Goal: Task Accomplishment & Management: Manage account settings

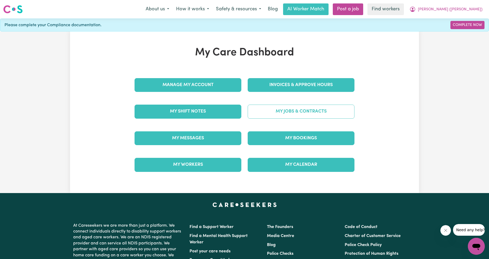
click at [295, 112] on link "My Jobs & Contracts" at bounding box center [301, 111] width 107 height 14
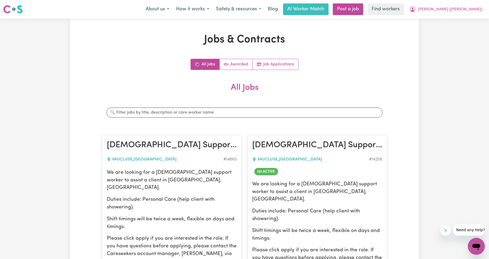
click at [275, 62] on link "Job Applications" at bounding box center [276, 64] width 46 height 11
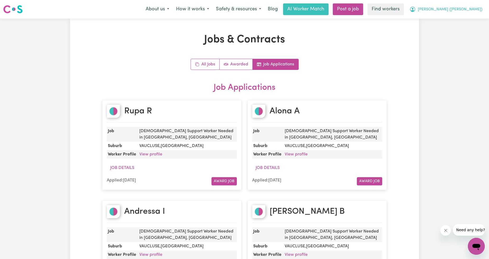
click at [477, 6] on button "[PERSON_NAME] ([PERSON_NAME])" at bounding box center [446, 9] width 80 height 11
click at [462, 20] on link "My Dashboard" at bounding box center [465, 21] width 42 height 10
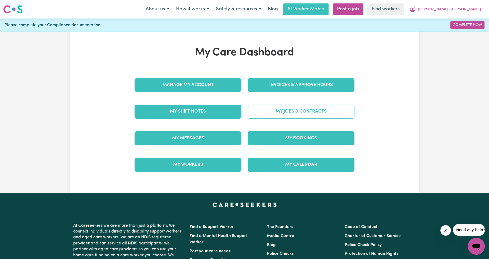
click at [282, 107] on link "My Jobs & Contracts" at bounding box center [301, 111] width 107 height 14
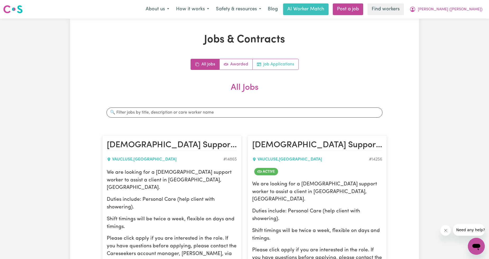
click at [283, 66] on link "Job Applications" at bounding box center [276, 64] width 46 height 11
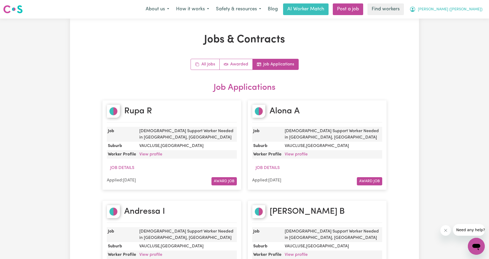
click at [456, 8] on span "[PERSON_NAME] ([PERSON_NAME])" at bounding box center [450, 10] width 65 height 6
click at [469, 15] on div "My Dashboard Logout" at bounding box center [465, 25] width 42 height 20
click at [465, 20] on link "My Dashboard" at bounding box center [465, 21] width 42 height 10
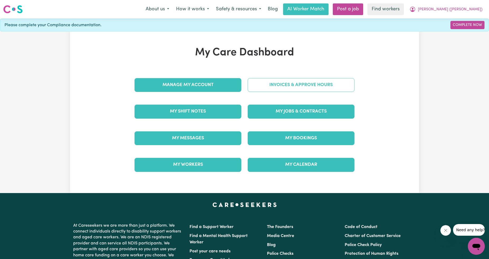
click at [279, 84] on link "Invoices & Approve Hours" at bounding box center [301, 85] width 107 height 14
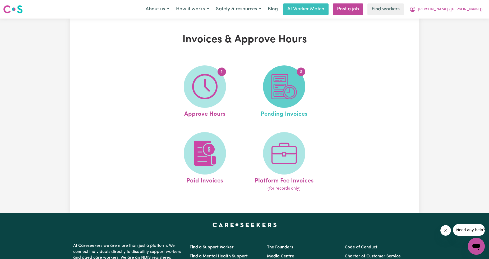
click at [265, 94] on link "3 Pending Invoices" at bounding box center [284, 91] width 76 height 53
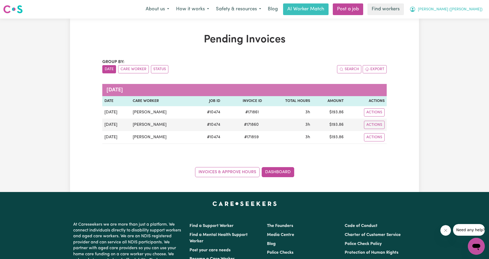
click at [462, 12] on span "[PERSON_NAME] ([PERSON_NAME])" at bounding box center [450, 10] width 65 height 6
click at [452, 19] on link "My Dashboard" at bounding box center [465, 21] width 42 height 10
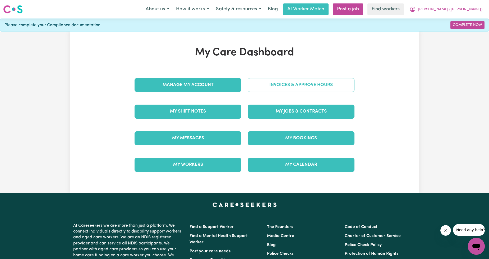
click at [259, 78] on link "Invoices & Approve Hours" at bounding box center [301, 85] width 107 height 14
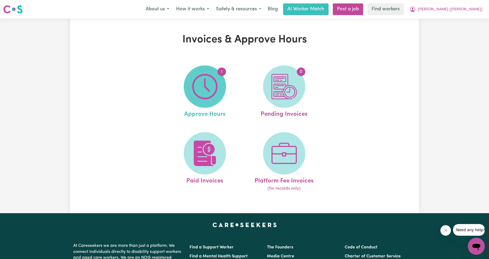
click at [199, 89] on img at bounding box center [204, 86] width 25 height 25
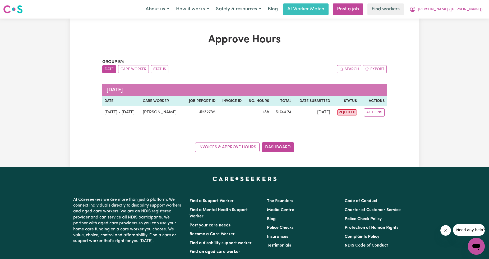
click at [437, 57] on div "Approve Hours Group by: Date Care Worker Status Search Export February 2005 Dat…" at bounding box center [244, 93] width 489 height 148
click at [453, 6] on button "[PERSON_NAME] ([PERSON_NAME])" at bounding box center [446, 9] width 80 height 11
click at [451, 19] on link "My Dashboard" at bounding box center [465, 21] width 42 height 10
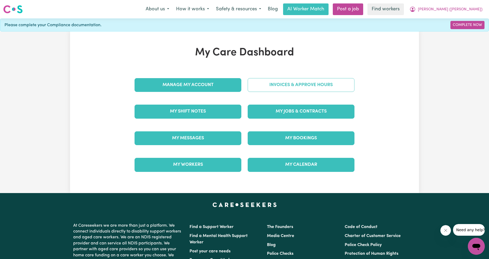
click at [283, 87] on link "Invoices & Approve Hours" at bounding box center [301, 85] width 107 height 14
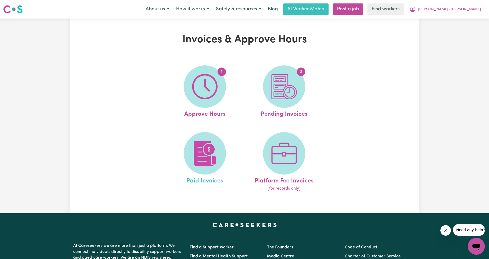
click at [181, 151] on link "Paid Invoices" at bounding box center [205, 162] width 76 height 60
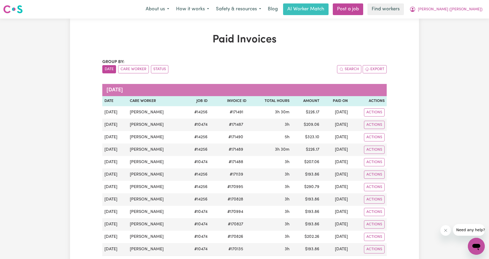
click at [466, 15] on div "Menu About us How it works Safety & resources Blog AI Worker Match Post a job F…" at bounding box center [244, 9] width 489 height 12
click at [464, 13] on button "[PERSON_NAME] ([PERSON_NAME])" at bounding box center [446, 9] width 80 height 11
click at [460, 18] on link "My Dashboard" at bounding box center [465, 21] width 42 height 10
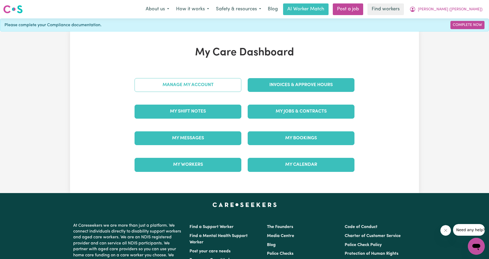
click at [216, 82] on link "Manage My Account" at bounding box center [188, 85] width 107 height 14
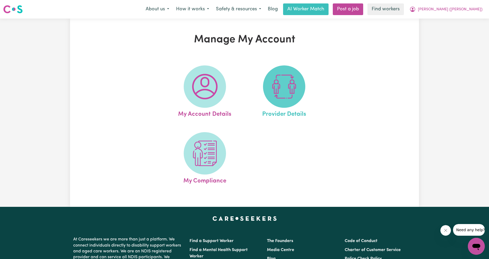
click at [273, 90] on img at bounding box center [284, 86] width 25 height 25
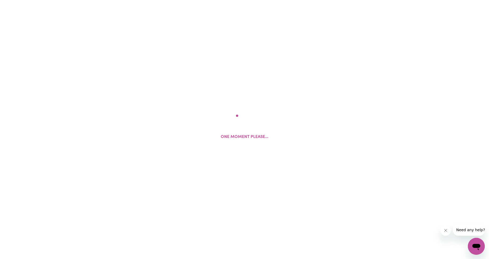
select select "AGED_HOME_CARE"
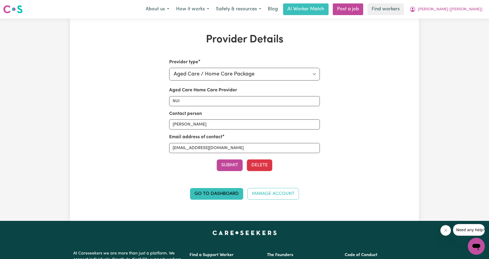
click at [365, 62] on div "Provider Details Provider type Select your provider type... Privately Aged Care…" at bounding box center [244, 119] width 349 height 172
click at [454, 12] on span "[PERSON_NAME] ([PERSON_NAME])" at bounding box center [450, 10] width 65 height 6
click at [452, 16] on link "My Dashboard" at bounding box center [465, 21] width 42 height 10
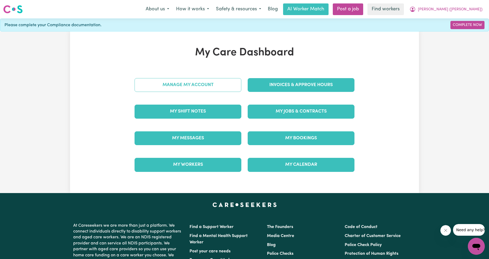
click at [175, 90] on link "Manage My Account" at bounding box center [188, 85] width 107 height 14
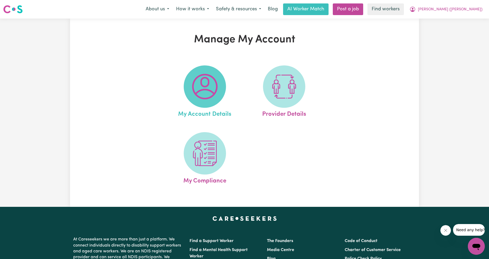
click at [198, 94] on img at bounding box center [204, 86] width 25 height 25
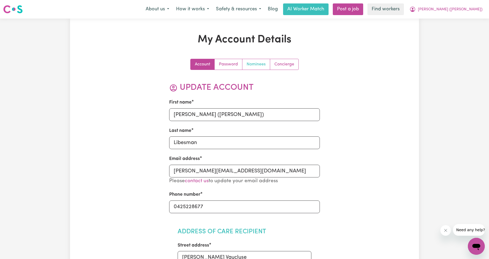
click at [245, 61] on link "Nominees" at bounding box center [257, 64] width 28 height 11
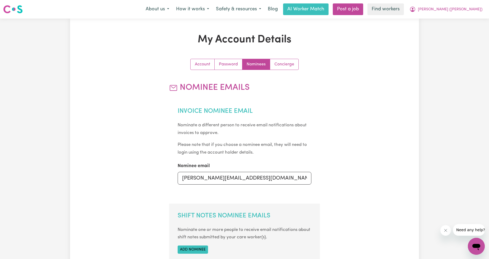
click at [395, 91] on div "My Account Details Account Password Nominees Concierge Nominee Emails Invoice N…" at bounding box center [244, 223] width 349 height 381
click at [454, 14] on button "[PERSON_NAME] ([PERSON_NAME])" at bounding box center [446, 9] width 80 height 11
click at [449, 20] on link "My Dashboard" at bounding box center [465, 21] width 42 height 10
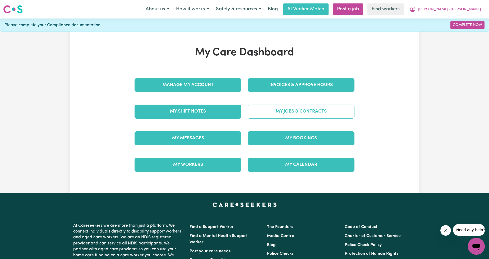
click at [295, 114] on link "My Jobs & Contracts" at bounding box center [301, 111] width 107 height 14
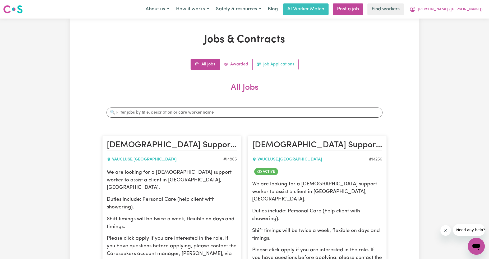
click at [265, 65] on link "Job Applications" at bounding box center [276, 64] width 46 height 11
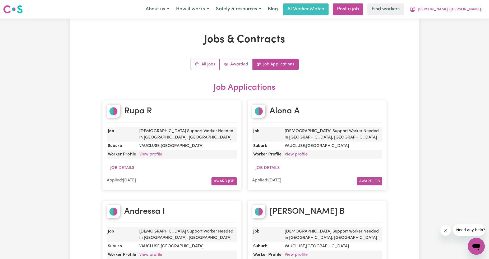
click at [461, 0] on nav "Menu About us How it works Safety & resources Blog AI Worker Match Post a job F…" at bounding box center [244, 9] width 489 height 19
click at [458, 8] on span "[PERSON_NAME] ([PERSON_NAME])" at bounding box center [450, 10] width 65 height 6
click at [455, 33] on link "Logout" at bounding box center [465, 30] width 42 height 10
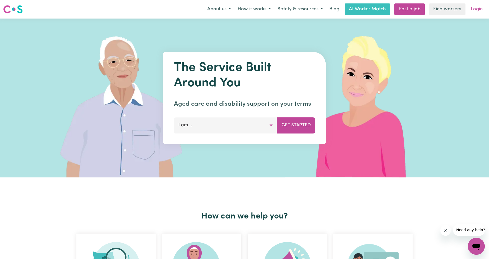
click at [471, 13] on link "Login" at bounding box center [477, 9] width 18 height 12
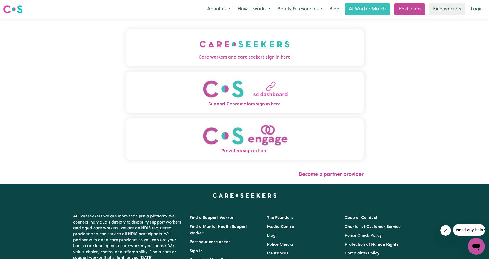
click at [311, 45] on button "Care workers and care seekers sign in here" at bounding box center [245, 47] width 238 height 37
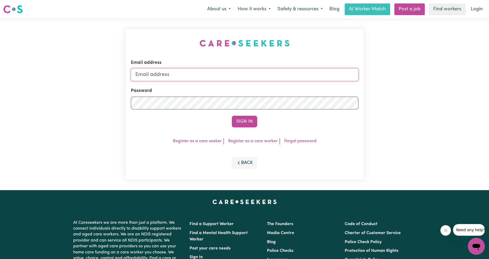
click at [256, 75] on input "Email address" at bounding box center [245, 74] width 228 height 13
drag, startPoint x: 161, startPoint y: 75, endPoint x: 269, endPoint y: 75, distance: 107.4
click at [269, 75] on input "[EMAIL_ADDRESS][PERSON_NAME][DOMAIN_NAME]" at bounding box center [245, 74] width 228 height 13
type input "superuser~edwinalofts@careseekers.com.au"
click at [243, 123] on button "Sign In" at bounding box center [244, 122] width 25 height 12
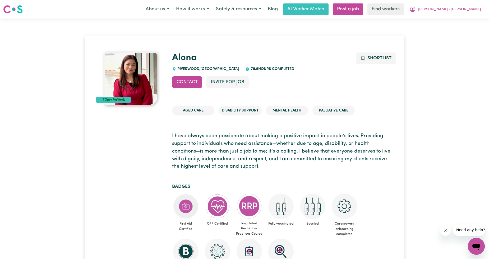
click at [475, 15] on nav "Menu About us How it works Safety & resources Blog AI Worker Match Post a job F…" at bounding box center [244, 9] width 489 height 19
click at [471, 12] on span "[PERSON_NAME] ([PERSON_NAME])" at bounding box center [450, 10] width 65 height 6
click at [457, 35] on link "Logout" at bounding box center [465, 30] width 42 height 10
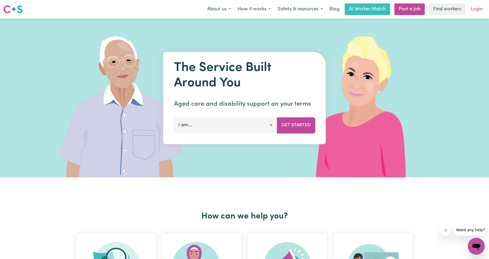
click at [469, 11] on link "Login" at bounding box center [477, 9] width 18 height 12
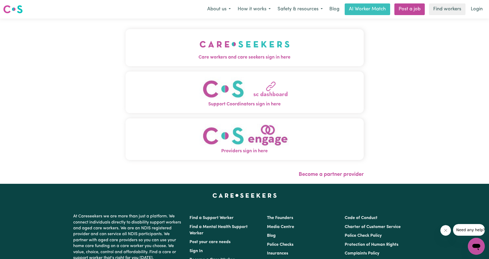
click at [218, 76] on button "Support Coordinators sign in here" at bounding box center [245, 92] width 238 height 42
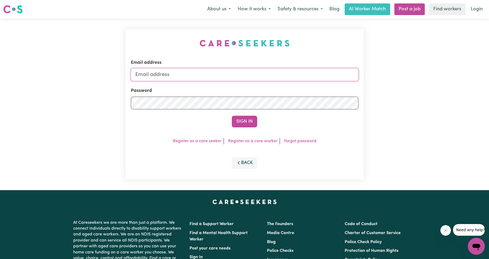
click at [220, 72] on input "Email address" at bounding box center [245, 74] width 228 height 13
drag, startPoint x: 162, startPoint y: 77, endPoint x: 280, endPoint y: 77, distance: 117.2
click at [279, 77] on input "[EMAIL_ADDRESS][PERSON_NAME][DOMAIN_NAME]" at bounding box center [245, 74] width 228 height 13
type input "superuser~[EMAIL_ADDRESS][DOMAIN_NAME]"
click at [244, 122] on button "Sign In" at bounding box center [244, 122] width 25 height 12
